Goal: Navigation & Orientation: Go to known website

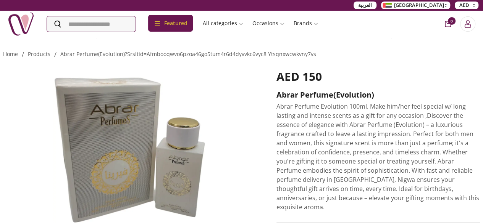
click at [21, 23] on img at bounding box center [21, 24] width 27 height 27
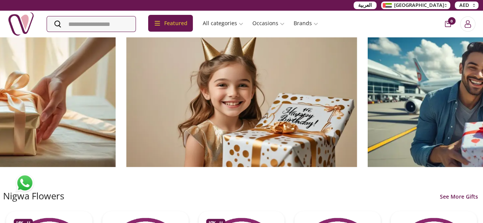
click at [21, 23] on img at bounding box center [21, 24] width 27 height 27
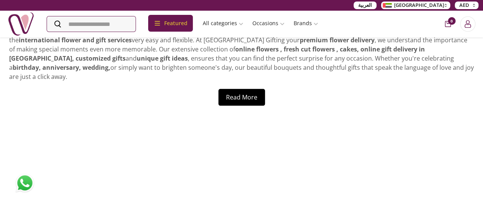
scroll to position [3315, 0]
click at [21, 186] on img at bounding box center [24, 183] width 19 height 19
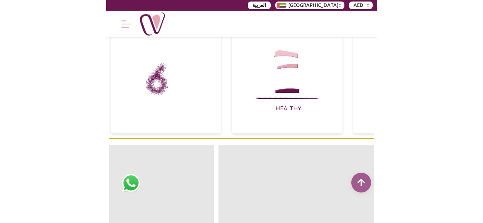
scroll to position [425, 0]
